Goal: Feedback & Contribution: Contribute content

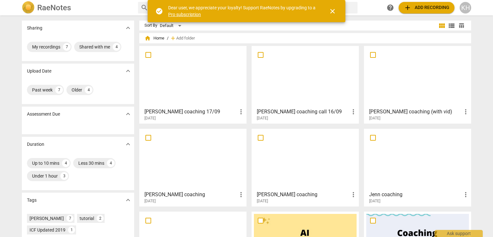
click at [322, 116] on div "[DATE]" at bounding box center [307, 118] width 101 height 5
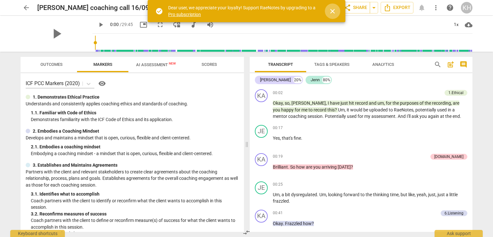
click at [334, 13] on span "close" at bounding box center [333, 11] width 8 height 8
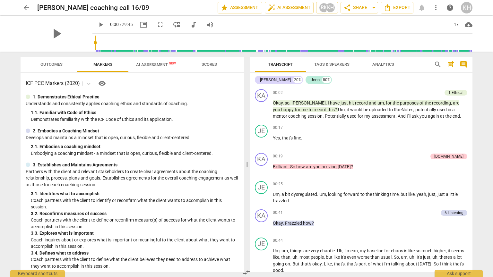
click at [219, 65] on span "Scores" at bounding box center [209, 64] width 31 height 9
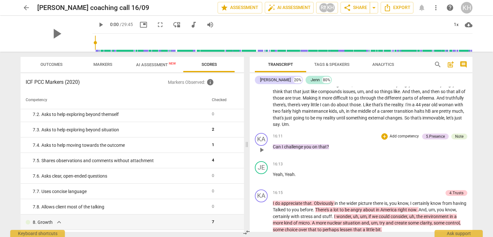
scroll to position [1766, 0]
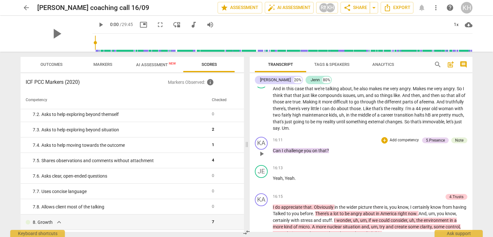
click at [404, 160] on div "16:11 + Add competency 5.Presence Note keyboard_arrow_right Can I challenge you…" at bounding box center [370, 148] width 195 height 23
click at [455, 143] on div "Note" at bounding box center [459, 140] width 8 height 6
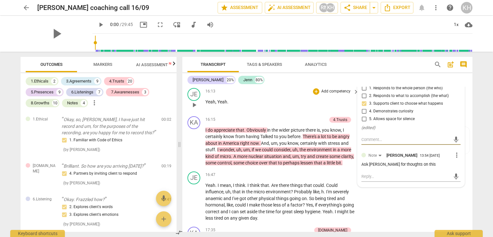
scroll to position [927, 0]
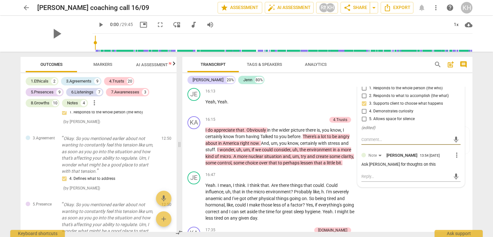
drag, startPoint x: 181, startPoint y: 145, endPoint x: 126, endPoint y: 150, distance: 55.2
click at [178, 149] on span at bounding box center [180, 144] width 4 height 185
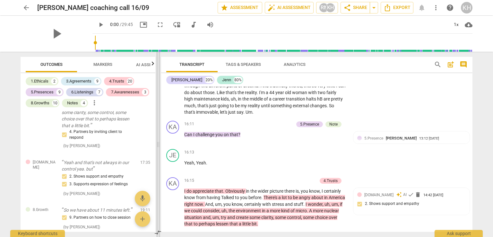
scroll to position [1947, 0]
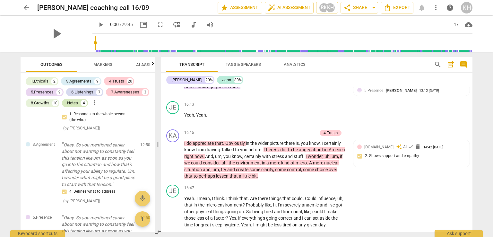
drag, startPoint x: 129, startPoint y: 143, endPoint x: 73, endPoint y: 103, distance: 69.1
click at [157, 146] on span at bounding box center [158, 144] width 4 height 185
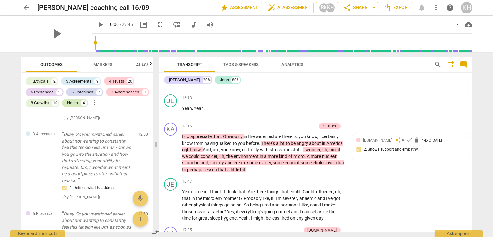
click at [74, 103] on div "Notes" at bounding box center [72, 103] width 11 height 6
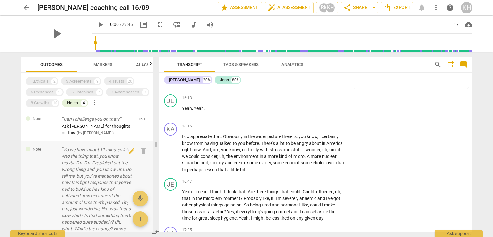
scroll to position [0, 0]
click at [78, 199] on p "So we have about 11 minutes left. And the thing that, you know, maybe I'm. I'm.…" at bounding box center [97, 193] width 71 height 92
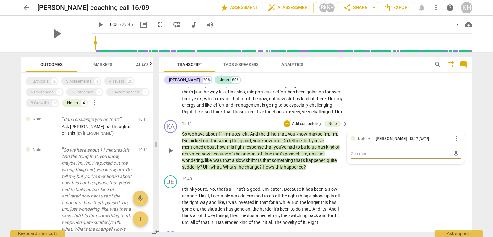
type textarea "N"
type textarea "No"
type textarea "Not"
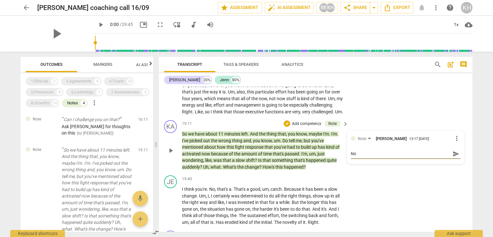
type textarea "Not"
type textarea "Not s"
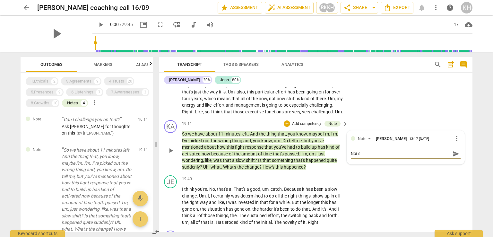
type textarea "Not su"
type textarea "Not sur"
type textarea "Not sure"
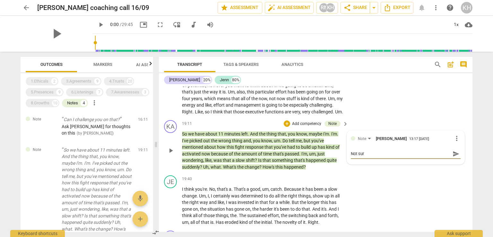
type textarea "Not sure"
type textarea "Not sure w"
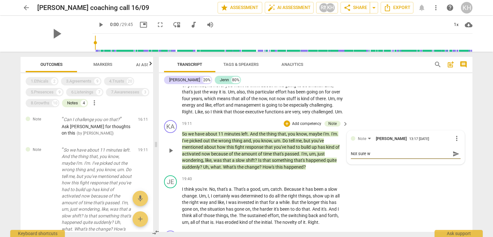
type textarea "Not sure wh"
type textarea "Not sure wha"
type textarea "Not sure what"
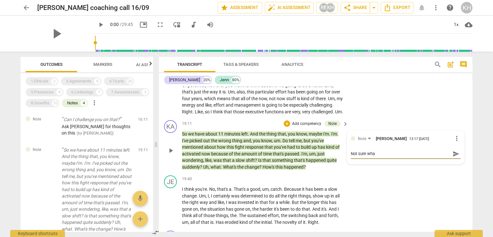
type textarea "Not sure what"
type textarea "Not sure what t"
type textarea "Not sure what this"
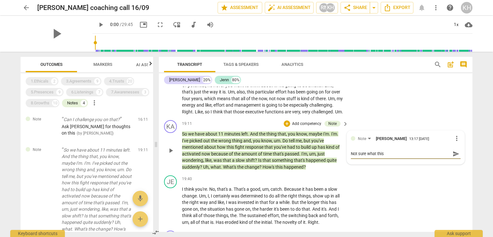
type textarea "Not sure what this"
type textarea "Not sure what this i"
type textarea "Not sure what this is"
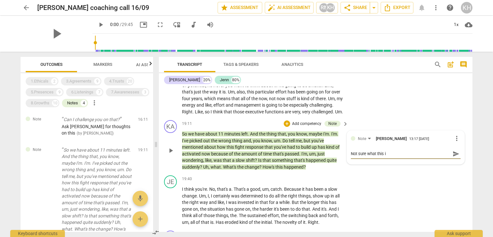
type textarea "Not sure what this is"
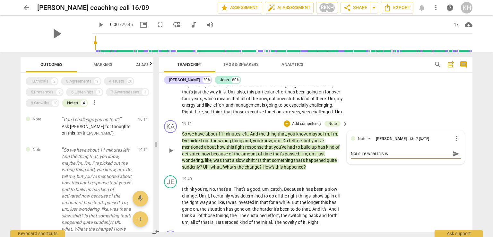
type textarea "Not sure what this is,"
type textarea "Not sure what this is, b"
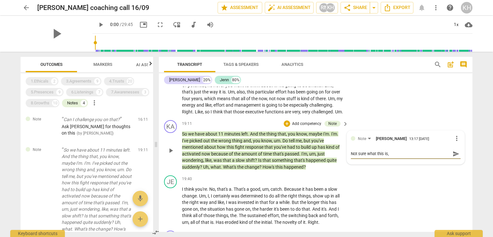
type textarea "Not sure what this is, b"
type textarea "Not sure what this is, bu"
type textarea "Not sure what this is, but"
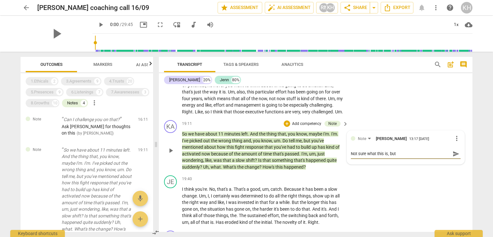
type textarea "Not sure what this is, but i"
type textarea "Not sure what this is, but it"
type textarea "Not sure what this is, but it d"
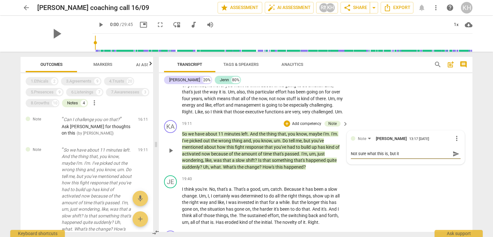
type textarea "Not sure what this is, but it d"
type textarea "Not sure what this is, but it di"
type textarea "Not sure what this is, but it did"
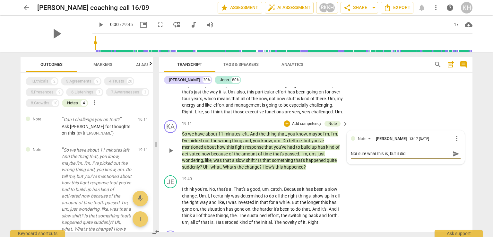
type textarea "Not sure what this is, but it did m"
type textarea "Not sure what this is, but it did ma"
type textarea "Not sure what this is, but it did mar"
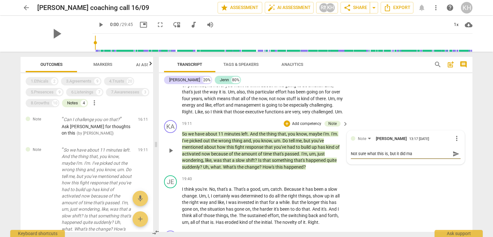
type textarea "Not sure what this is, but it did mar"
type textarea "Not sure what this is, but it did [PERSON_NAME]"
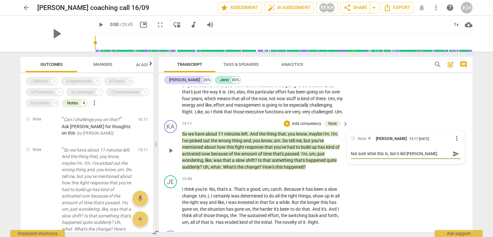
type textarea "Not sure what this is, but it did mark a"
type textarea "Not sure what this is, but it did mark a p"
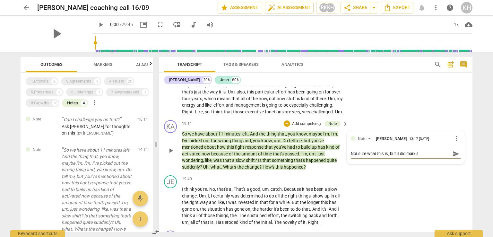
type textarea "Not sure what this is, but it did mark a p"
type textarea "Not sure what this is, but it did mark a pr"
type textarea "Not sure what this is, but it did mark a pri"
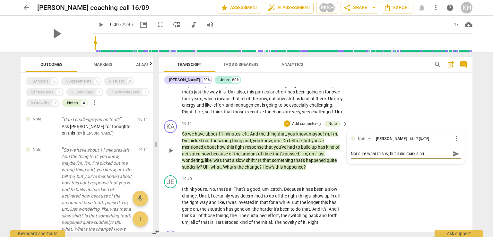
type textarea "Not sure what this is, but it did mark a pr"
type textarea "Not sure what this is, but it did mark a p"
type textarea "Not sure what this is, but it did mark a pi"
type textarea "Not sure what this is, but it did mark a piv"
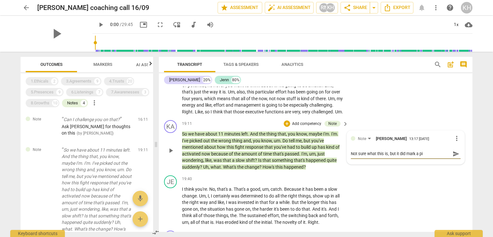
type textarea "Not sure what this is, but it did mark a piv"
type textarea "Not sure what this is, but it did [PERSON_NAME]"
type textarea "Not sure what this is, but it did mark a pivot"
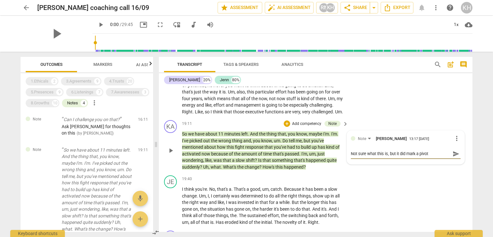
type textarea "Not sure what this is, but it did mark a pivota"
type textarea "Not sure what this is, but it did mark a pivotal"
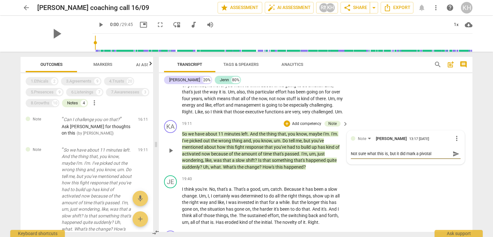
type textarea "Not sure what this is, but it did mark a pivotal"
type textarea "Not sure what this is, but it did mark a pivotal m"
type textarea "Not sure what this is, but it did mark a pivotal mo"
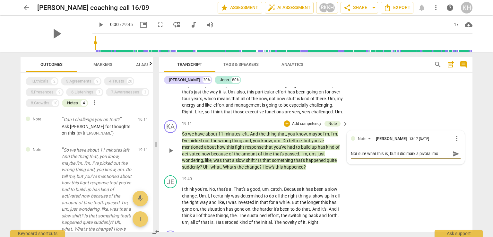
type textarea "Not sure what this is, but it did mark a pivotal mom"
type textarea "Not sure what this is, but it did mark a pivotal mome"
type textarea "Not sure what this is, but it did mark a pivotal momen"
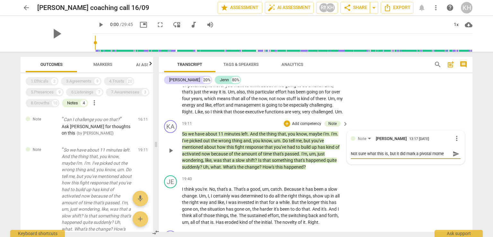
type textarea "Not sure what this is, but it did mark a pivotal momen"
type textarea "Not sure what this is, but it did mark a pivotal moment"
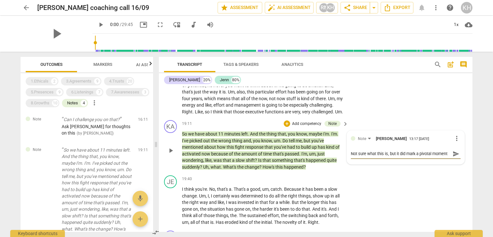
type textarea "Not sure what this is, but it did mark a pivotal moment i"
type textarea "Not sure what this is, but it did mark a pivotal moment in"
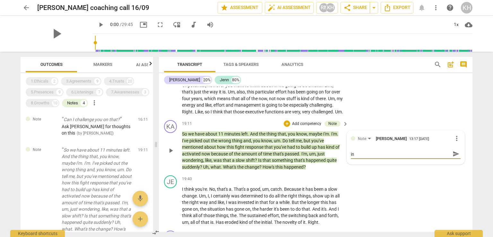
type textarea "Not sure what this is, but it did mark a pivotal moment in"
type textarea "Not sure what this is, but it did mark a pivotal moment in c"
type textarea "Not sure what this is, but it did mark a pivotal moment in co"
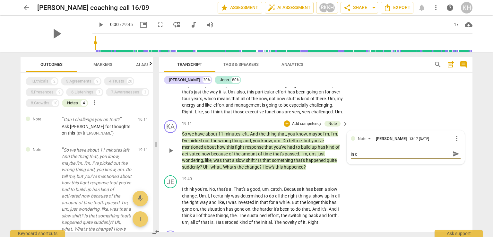
type textarea "Not sure what this is, but it did mark a pivotal moment in co"
type textarea "Not sure what this is, but it did mark a pivotal moment in cov"
type textarea "Not sure what this is, but it did mark a pivotal moment in cove"
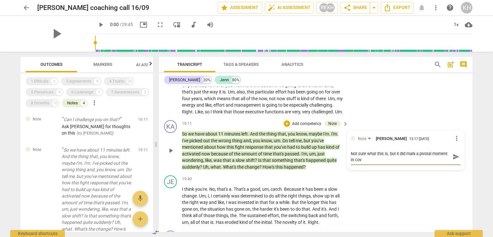
type textarea "Not sure what this is, but it did mark a pivotal moment in cove"
type textarea "Not sure what this is, but it did mark a pivotal moment in cover"
type textarea "Not sure what this is, but it did mark a pivotal moment in covers"
type textarea "Not sure what this is, but it did mark a pivotal moment in coversati"
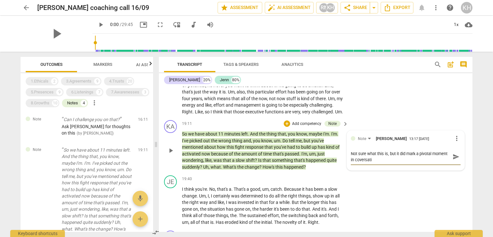
type textarea "Not sure what this is, but it did mark a pivotal moment in coversat"
type textarea "Not sure what this is, but it did mark a pivotal moment in coversa"
type textarea "Not sure what this is, but it did mark a pivotal moment in covers"
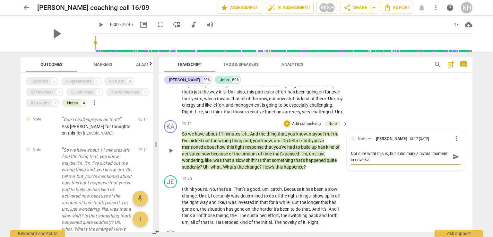
type textarea "Not sure what this is, but it did mark a pivotal moment in covers"
type textarea "Not sure what this is, but it did mark a pivotal moment in cover"
type textarea "Not sure what this is, but it did mark a pivotal moment in cove"
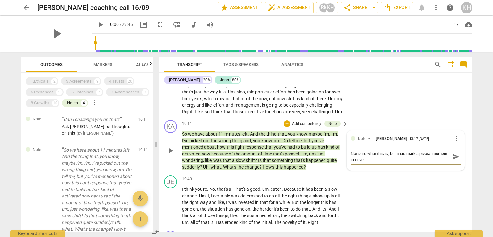
type textarea "Not sure what this is, but it did mark a pivotal moment in cov"
type textarea "Not sure what this is, but it did mark a pivotal moment in co"
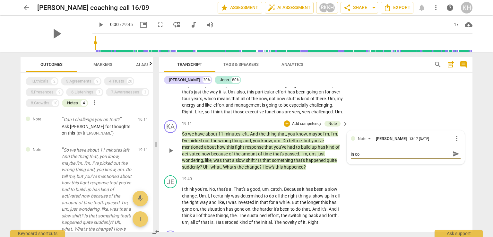
type textarea "Not sure what this is, but it did mark a pivotal moment in con"
type textarea "Not sure what this is, but it did mark a pivotal moment in conv"
type textarea "Not sure what this is, but it did mark a pivotal moment in conver"
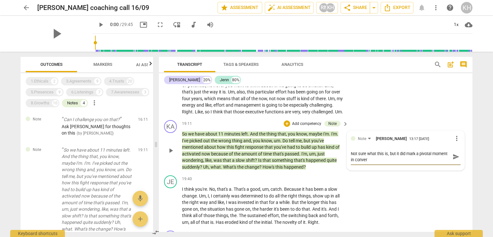
type textarea "Not sure what this is, but it did mark a pivotal moment in conver"
type textarea "Not sure what this is, but it did mark a pivotal moment in convers"
type textarea "Not sure what this is, but it did mark a pivotal moment in conversa"
type textarea "Not sure what this is, but it did mark a pivotal moment in conversat"
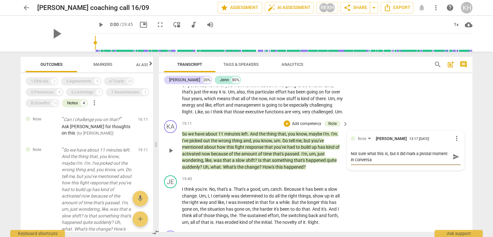
type textarea "Not sure what this is, but it did mark a pivotal moment in conversat"
type textarea "Not sure what this is, but it did mark a pivotal moment in conversati"
type textarea "Not sure what this is, but it did mark a pivotal moment in conversatio"
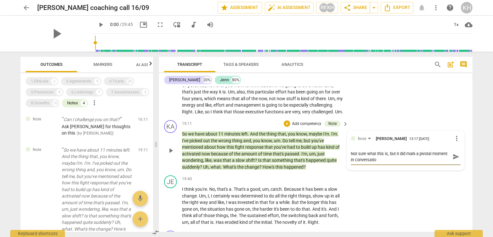
type textarea "Not sure what this is, but it did mark a pivotal moment in conversation"
type textarea "Not sure what this is, but it did mark a pivotal moment in conversation."
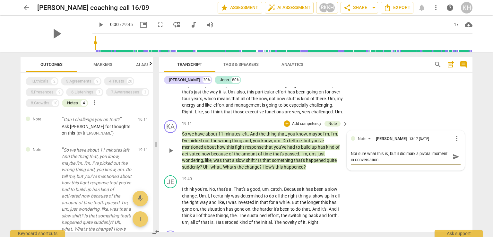
type textarea "Not sure what this is, but it did mark a pivotal moment in conversation."
type textarea "Not sure what this is, but it did mark a pivotal moment in conversation. i"
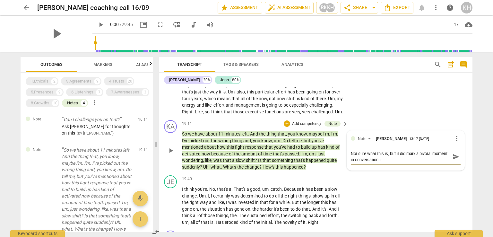
type textarea "Not sure what this is, but it did mark a pivotal moment in conversation. i c"
type textarea "Not sure what this is, but it did mark a pivotal moment in conversation. i"
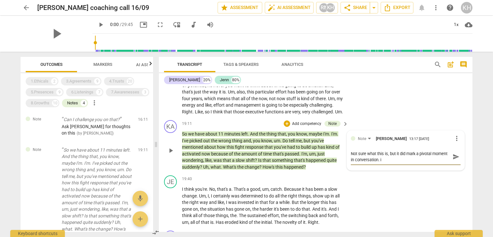
type textarea "Not sure what this is, but it did mark a pivotal moment in conversation. i"
type textarea "Not sure what this is, but it did mark a pivotal moment in conversation."
type textarea "Not sure what this is, but it did mark a pivotal moment in conversation. I"
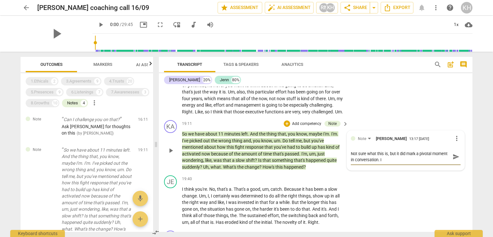
type textarea "Not sure what this is, but it did mark a pivotal moment in conversation. I"
type textarea "Not sure what this is, but it did mark a pivotal moment in conversation. I c"
type textarea "Not sure what this is, but it did mark a pivotal moment in conversation. I co"
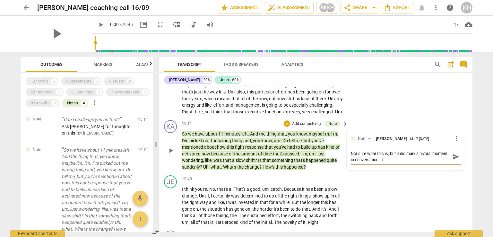
type textarea "Not sure what this is, but it did mark a pivotal moment in conversation. I co"
type textarea "Not sure what this is, but it did mark a pivotal moment in conversation. I cou"
type textarea "Not sure what this is, but it did mark a pivotal moment in conversation. I coul"
type textarea "Not sure what this is, but it did mark a pivotal moment in conversation. I could"
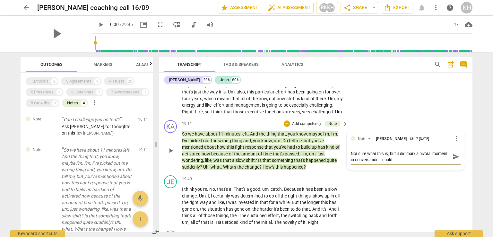
type textarea "Not sure what this is, but it did mark a pivotal moment in conversation. I coul…"
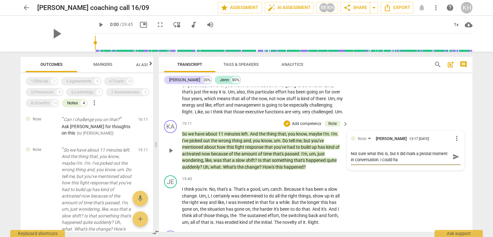
type textarea "Not sure what this is, but it did mark a pivotal moment in conversation. I coul…"
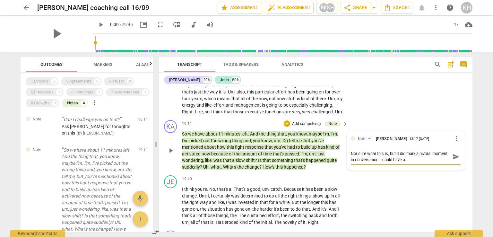
type textarea "Not sure what this is, but it did mark a pivotal moment in conversation. I coul…"
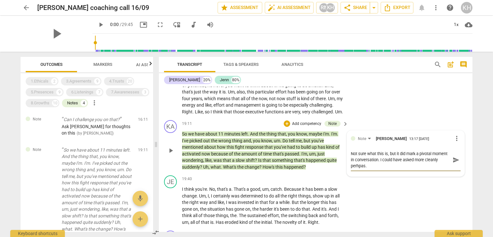
click at [371, 166] on textarea "Not sure what this is, but it did mark a pivotal moment in conversation. I coul…" at bounding box center [401, 160] width 100 height 18
click at [371, 165] on textarea "Not sure what this is, but it did mark a pivotal moment in conversation. I coul…" at bounding box center [401, 160] width 100 height 18
click at [102, 125] on span "Ask [PERSON_NAME] for thoughts on this" at bounding box center [96, 130] width 69 height 12
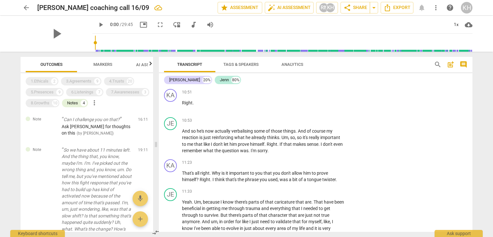
scroll to position [1223, 0]
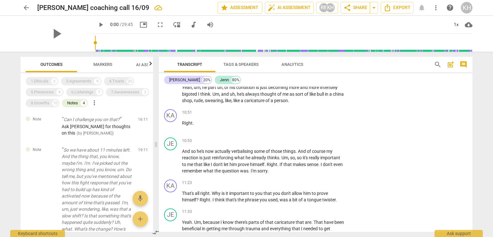
click at [473, 133] on div "Transcript Tags & Speakers Analytics search post_add comment [PERSON_NAME] 20% …" at bounding box center [316, 144] width 321 height 185
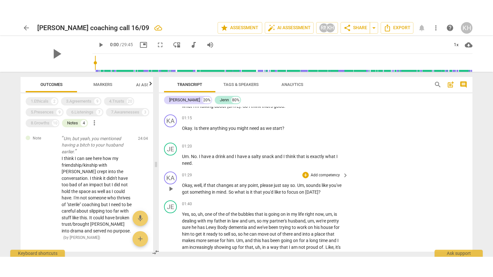
scroll to position [225, 0]
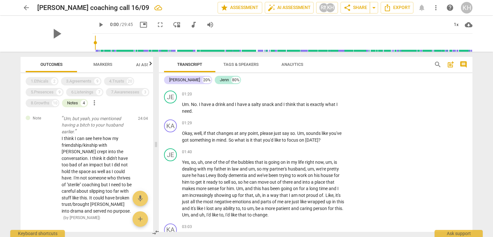
click at [147, 25] on span "picture_in_picture" at bounding box center [144, 25] width 8 height 8
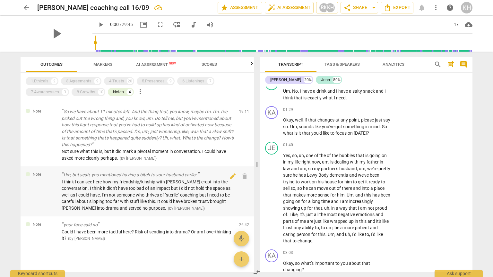
scroll to position [251, 0]
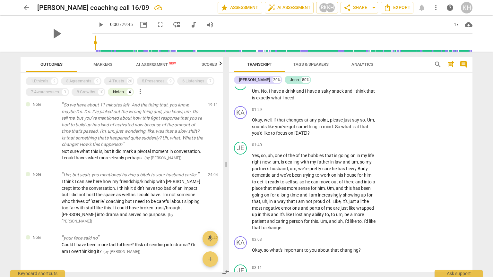
drag, startPoint x: 156, startPoint y: 165, endPoint x: 226, endPoint y: 168, distance: 70.1
click at [226, 168] on span at bounding box center [226, 165] width 4 height 226
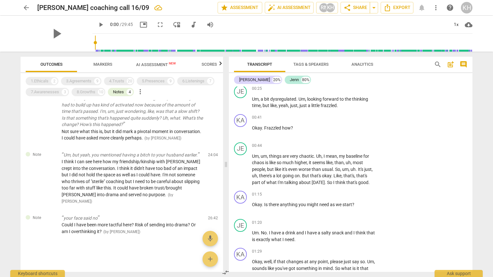
scroll to position [0, 0]
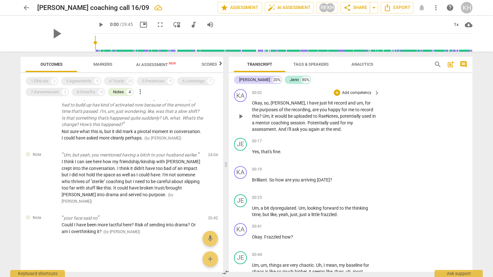
click at [241, 117] on span "play_arrow" at bounding box center [241, 117] width 8 height 8
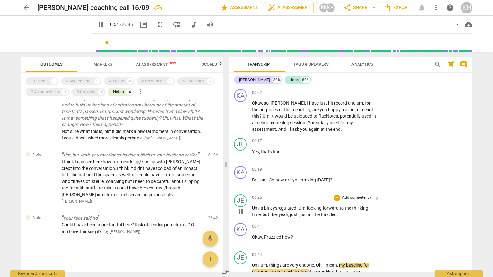
click at [436, 212] on div "JE play_arrow pause 00:25 + Add competency keyboard_arrow_right Um , a bit dysr…" at bounding box center [351, 206] width 244 height 29
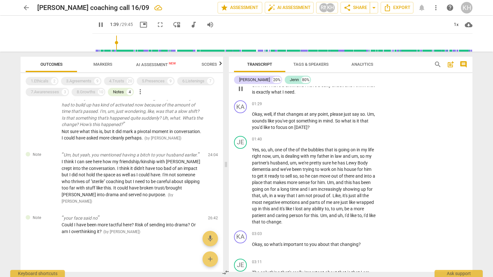
scroll to position [289, 0]
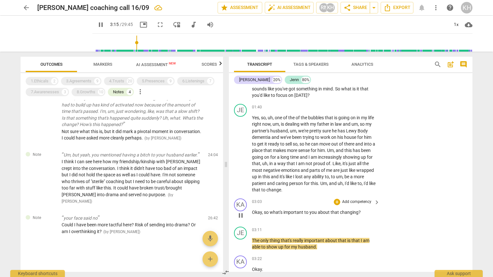
click at [462, 196] on div "KA play_arrow pause 03:03 + Add competency keyboard_arrow_right Okay , so what'…" at bounding box center [351, 210] width 244 height 28
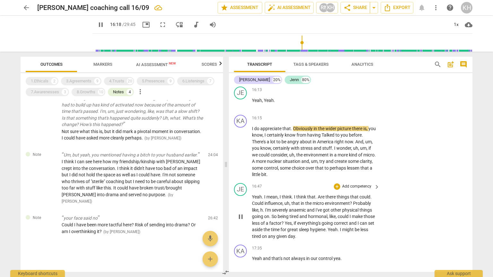
scroll to position [2179, 0]
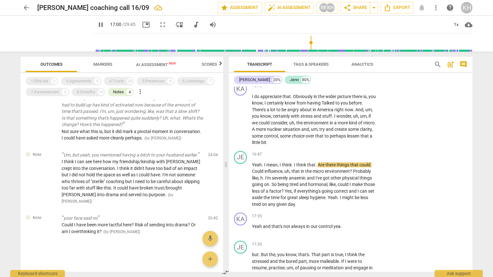
click at [105, 22] on span "pause" at bounding box center [101, 25] width 8 height 8
click at [150, 26] on span "picture_in_picture" at bounding box center [146, 25] width 8 height 8
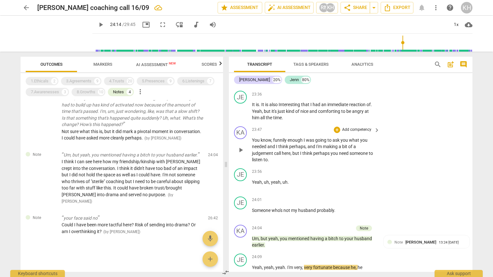
scroll to position [3231, 0]
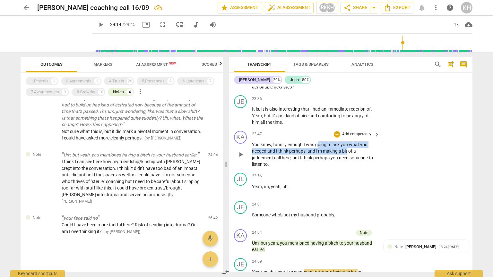
drag, startPoint x: 318, startPoint y: 156, endPoint x: 348, endPoint y: 165, distance: 30.9
click at [348, 165] on p "You know , funnily enough I was going to ask you what you needed and I think pe…" at bounding box center [314, 155] width 125 height 26
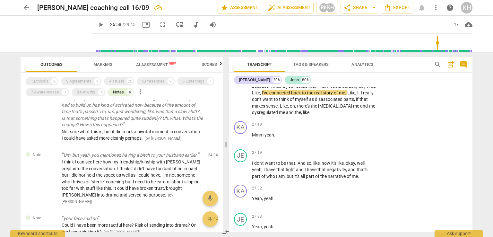
scroll to position [88, 0]
